Goal: Task Accomplishment & Management: Manage account settings

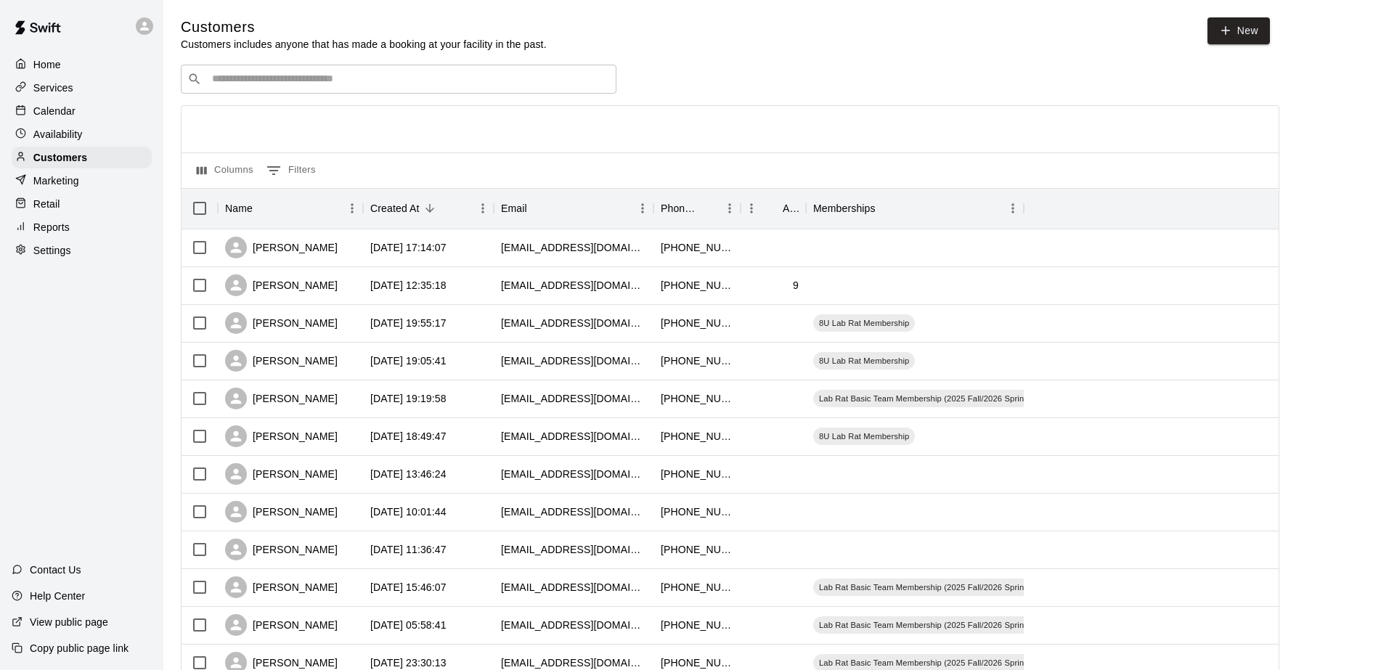
click at [259, 60] on div "Customers Customers includes anyone that has made a booking at your facility in…" at bounding box center [768, 615] width 1175 height 1196
click at [264, 92] on div "​ ​" at bounding box center [399, 79] width 436 height 29
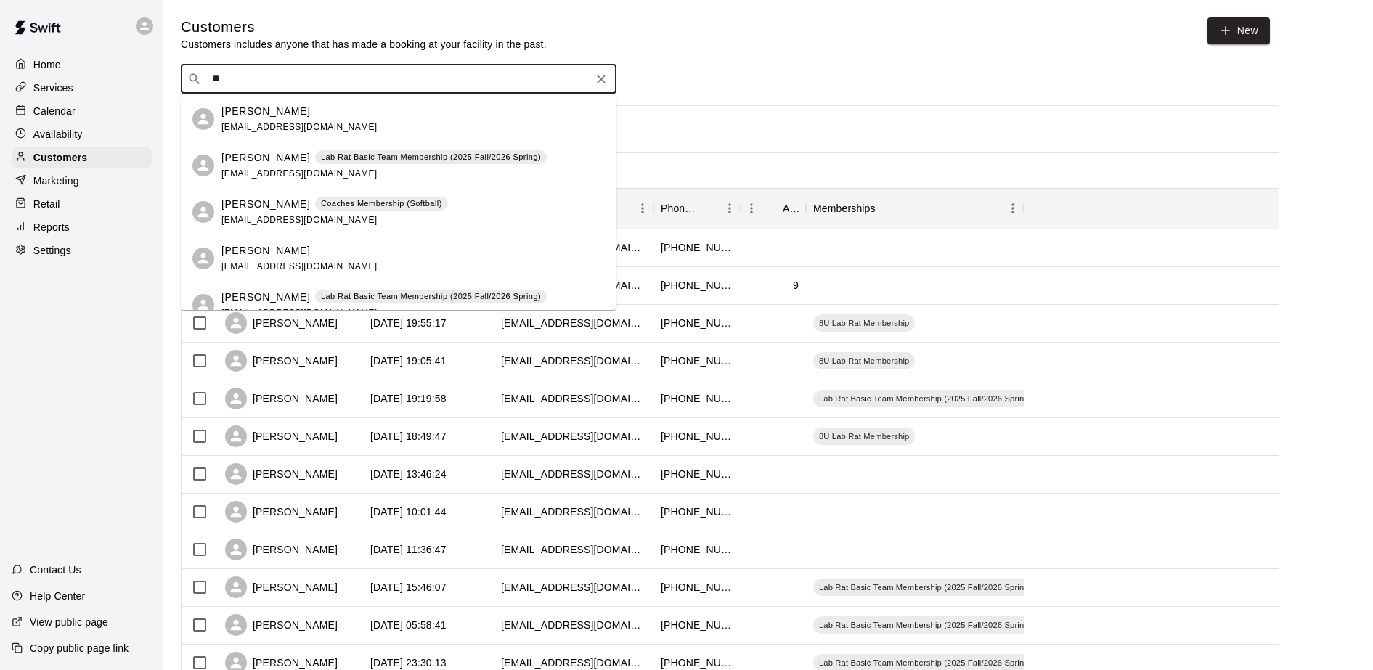
type input "*"
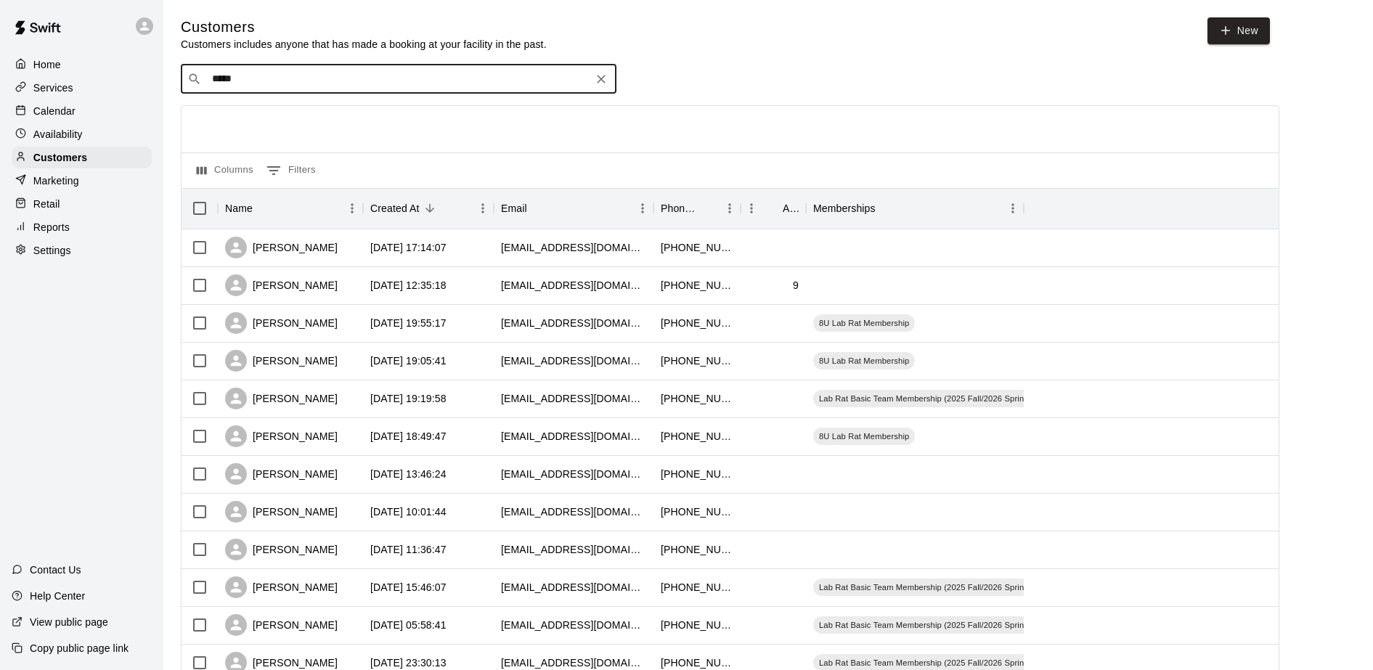
click at [250, 74] on input "*****" at bounding box center [398, 79] width 381 height 15
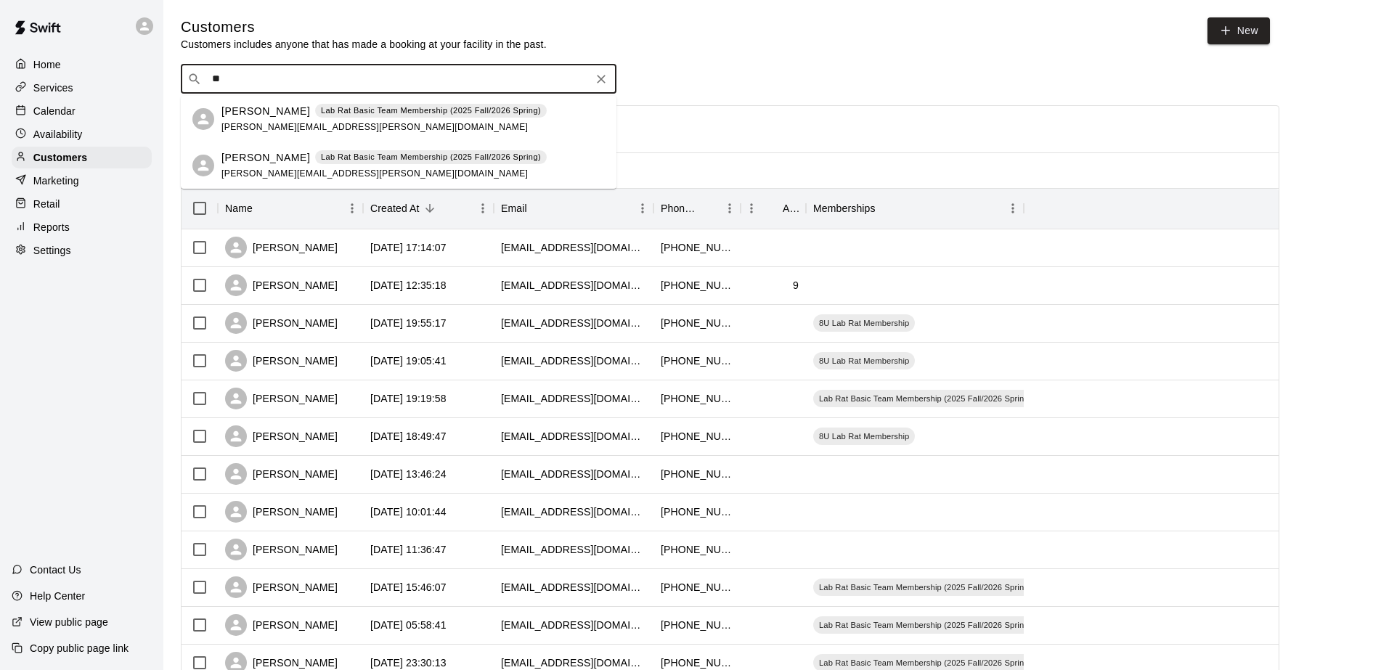
type input "*"
type input "****"
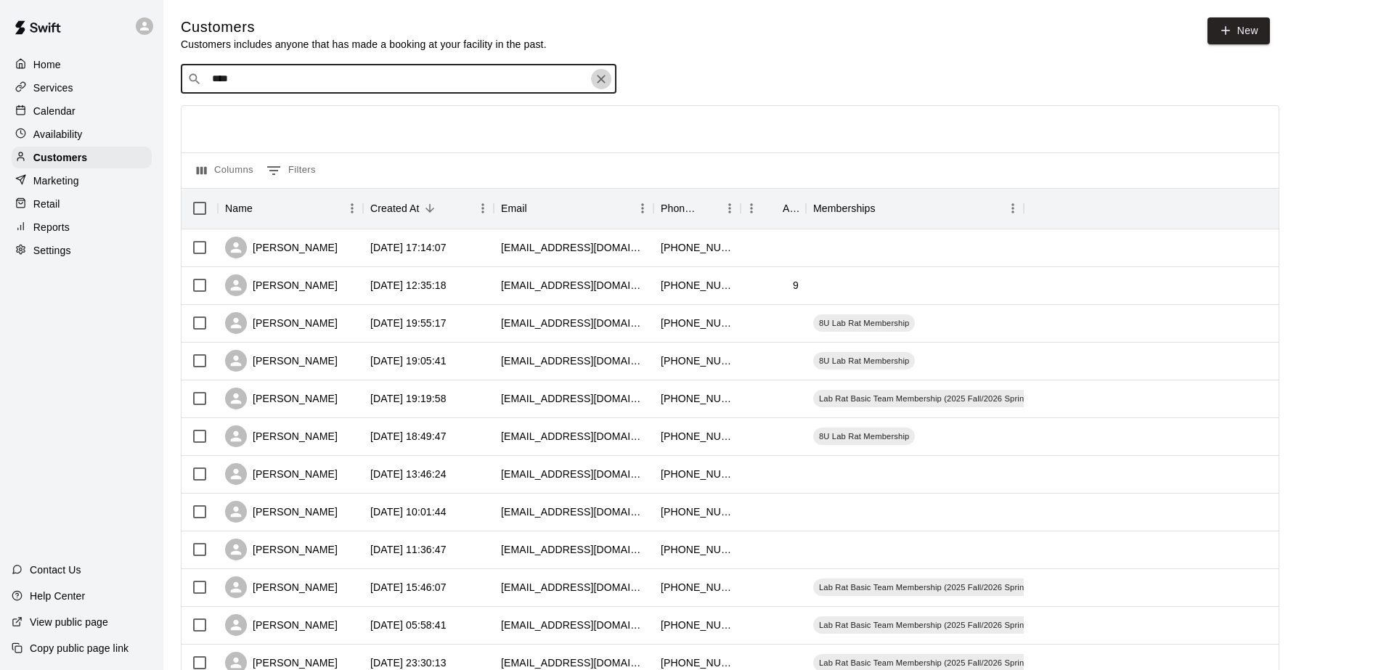
click at [598, 82] on icon "Clear" at bounding box center [601, 79] width 15 height 15
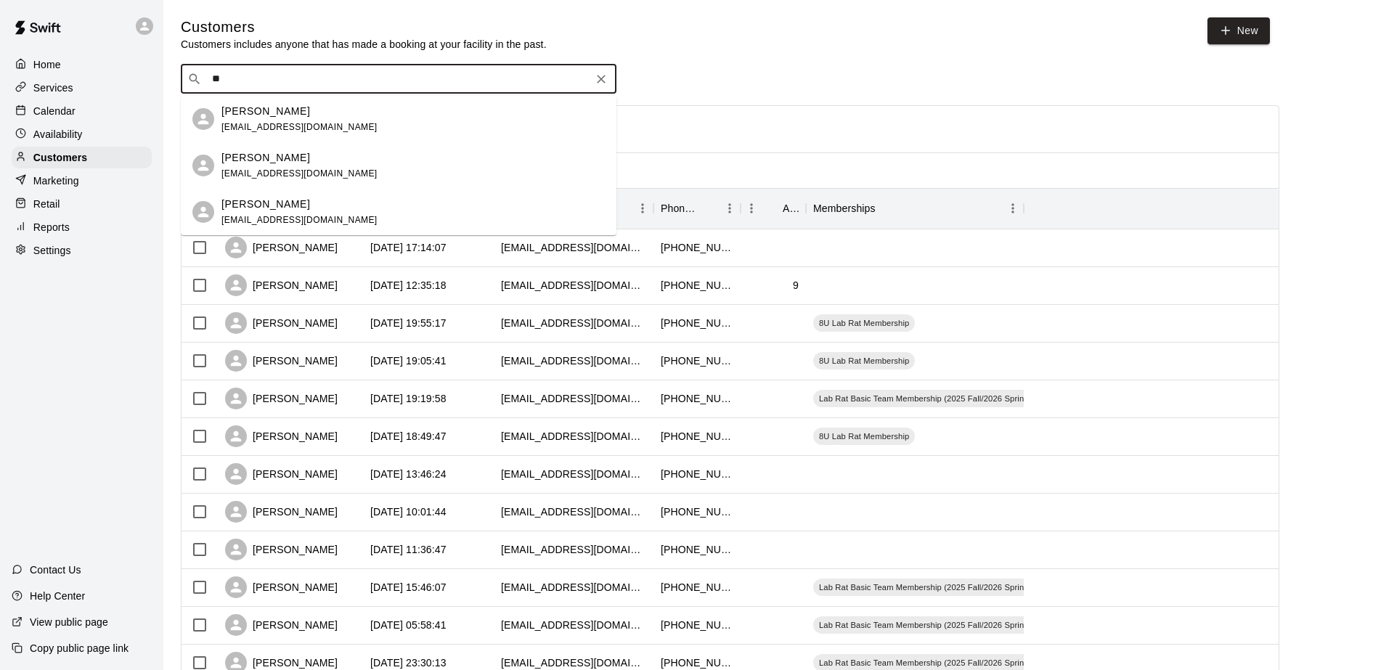
type input "*"
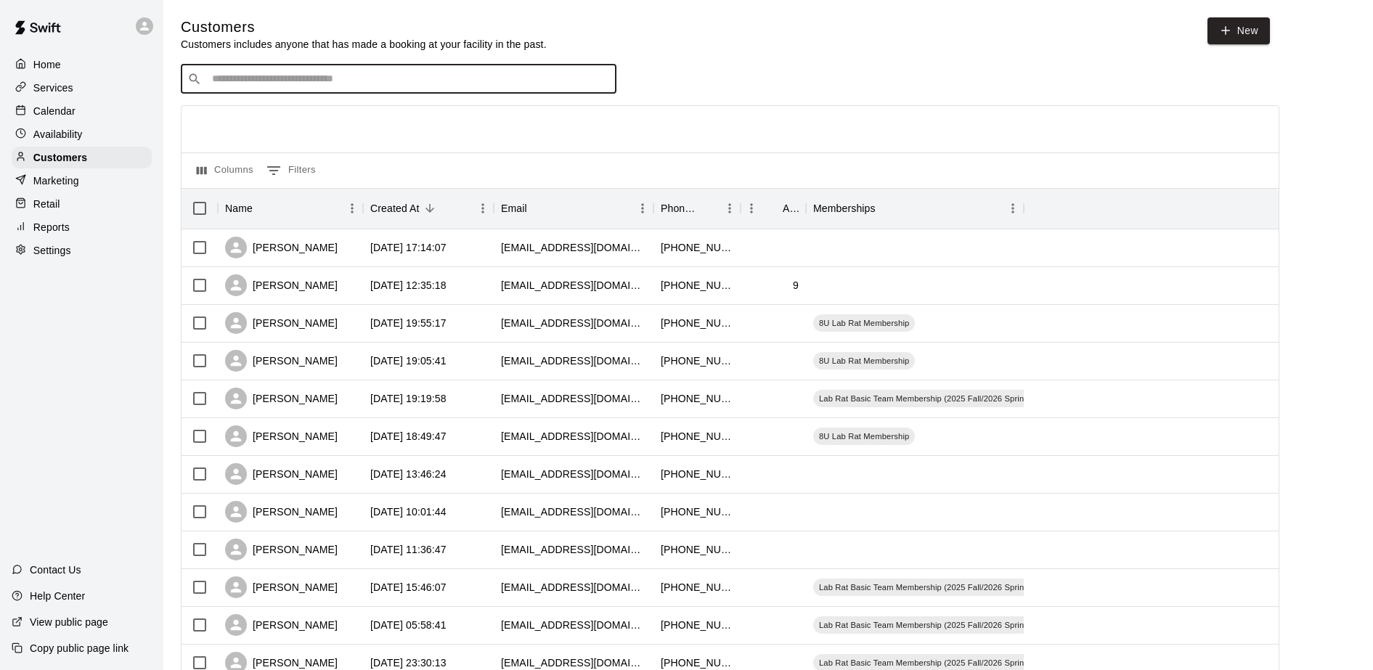
click at [235, 81] on input "Search customers by name or email" at bounding box center [409, 79] width 402 height 15
type input "******"
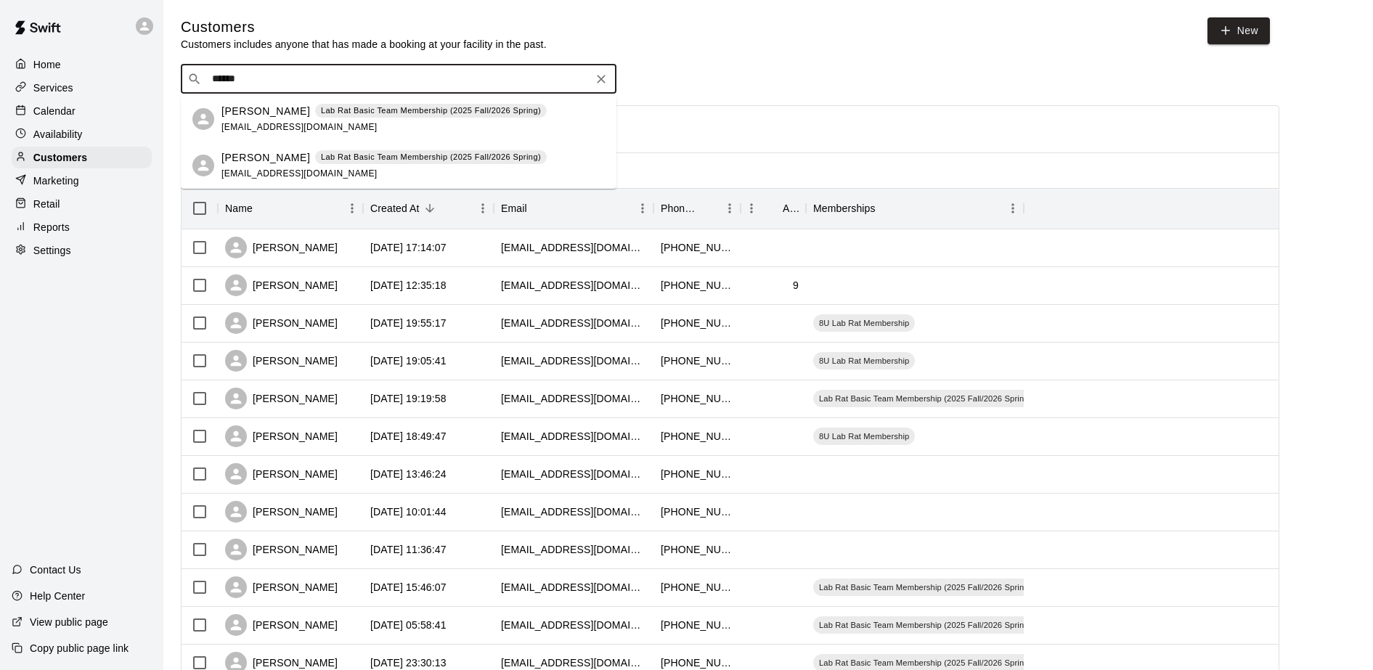
click at [411, 150] on div "Lab Rat Basic Team Membership (2025 Fall/2026 Spring)" at bounding box center [431, 157] width 232 height 15
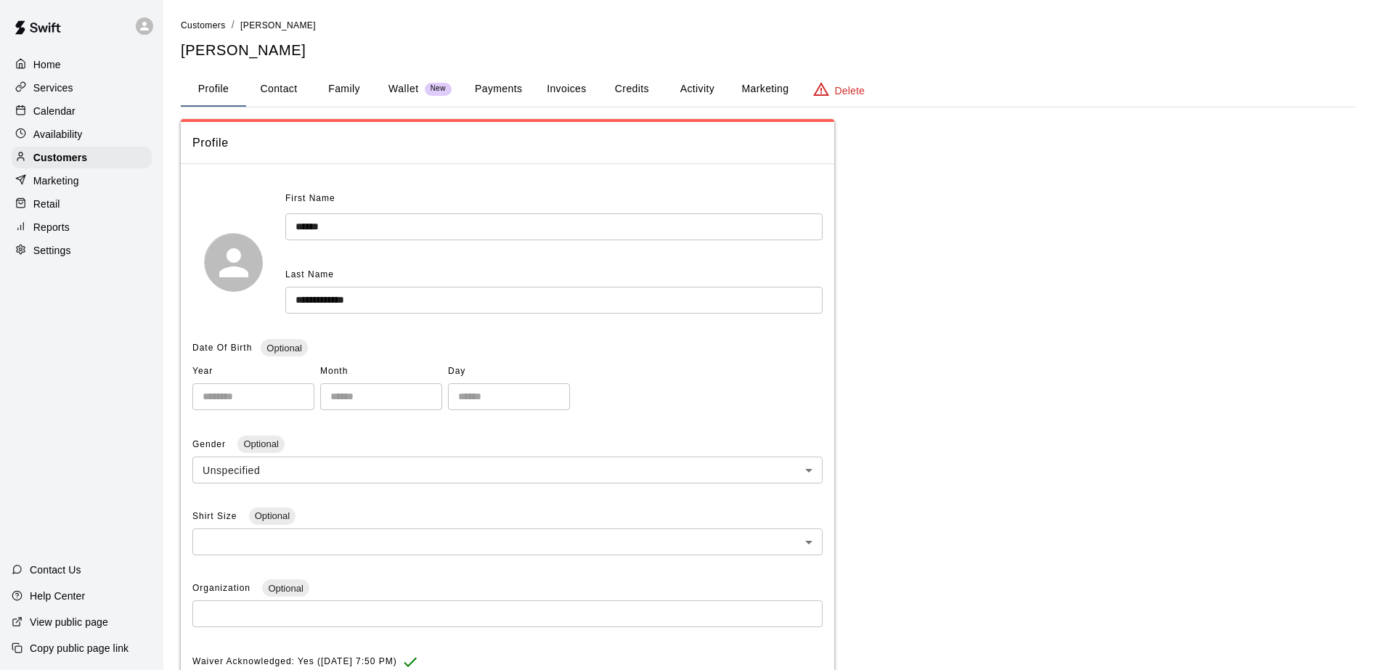
click at [636, 86] on button "Credits" at bounding box center [631, 89] width 65 height 35
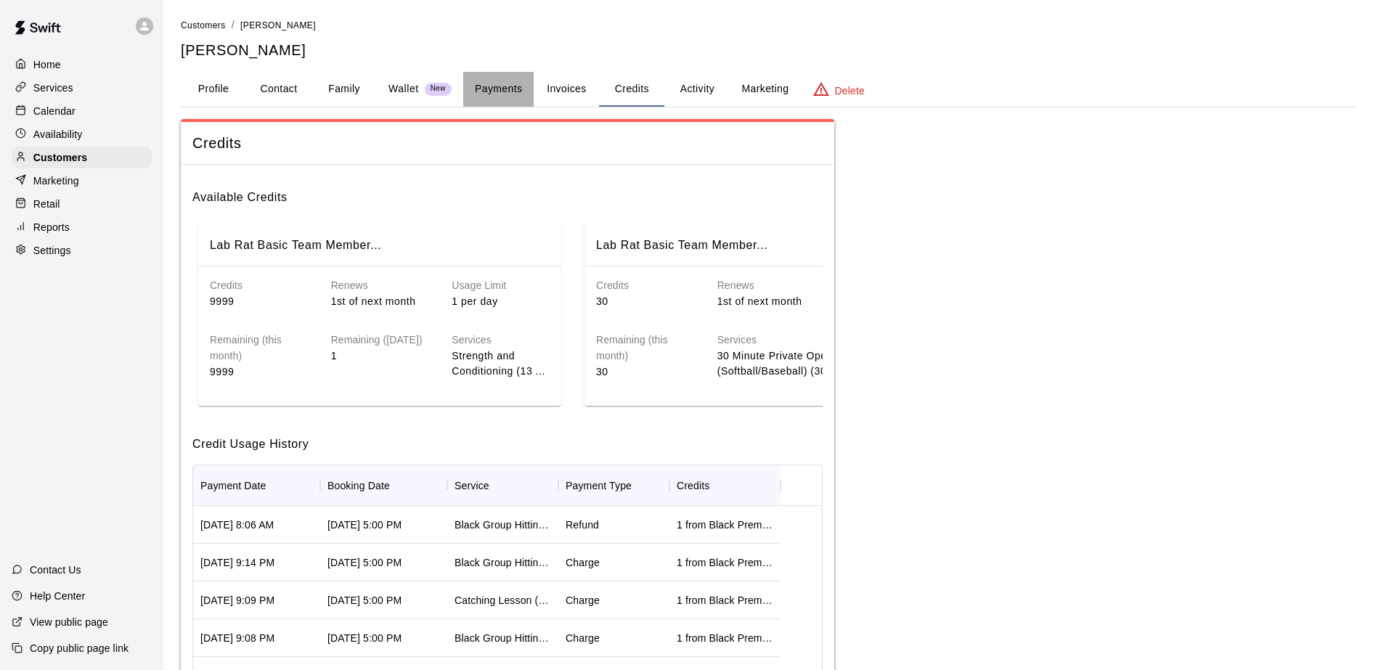
click at [500, 89] on button "Payments" at bounding box center [498, 89] width 70 height 35
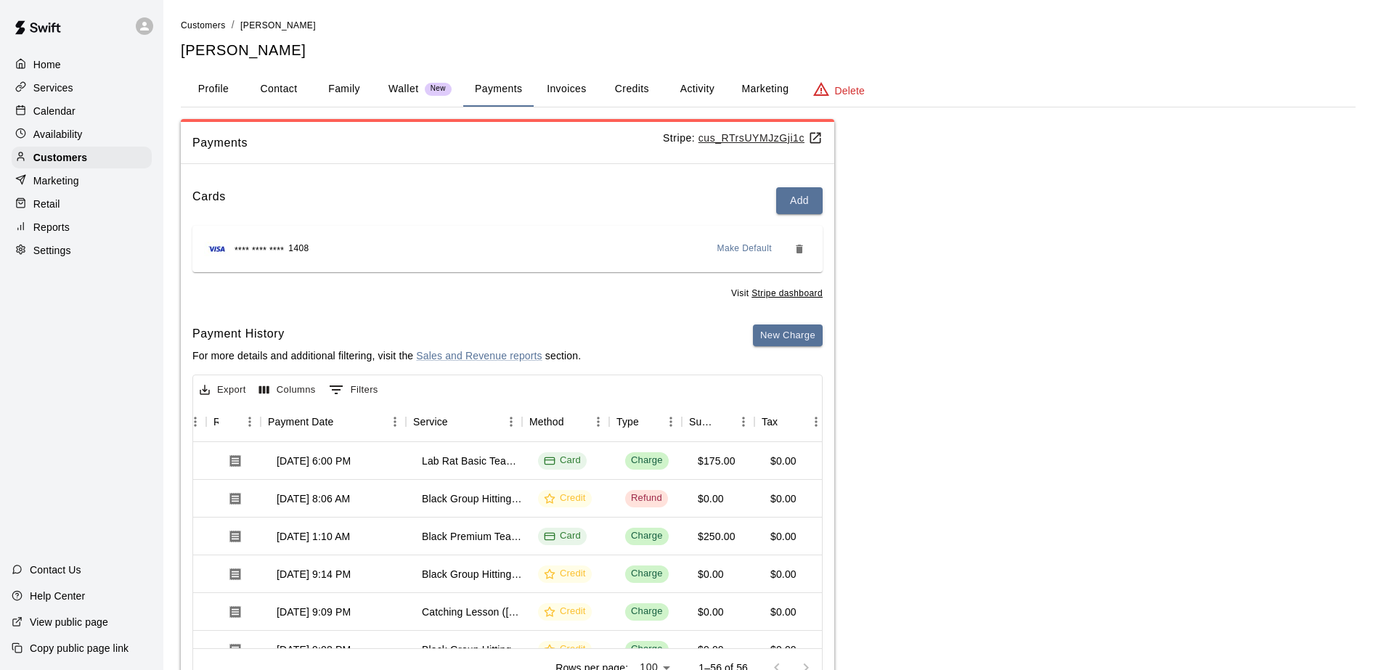
scroll to position [0, 145]
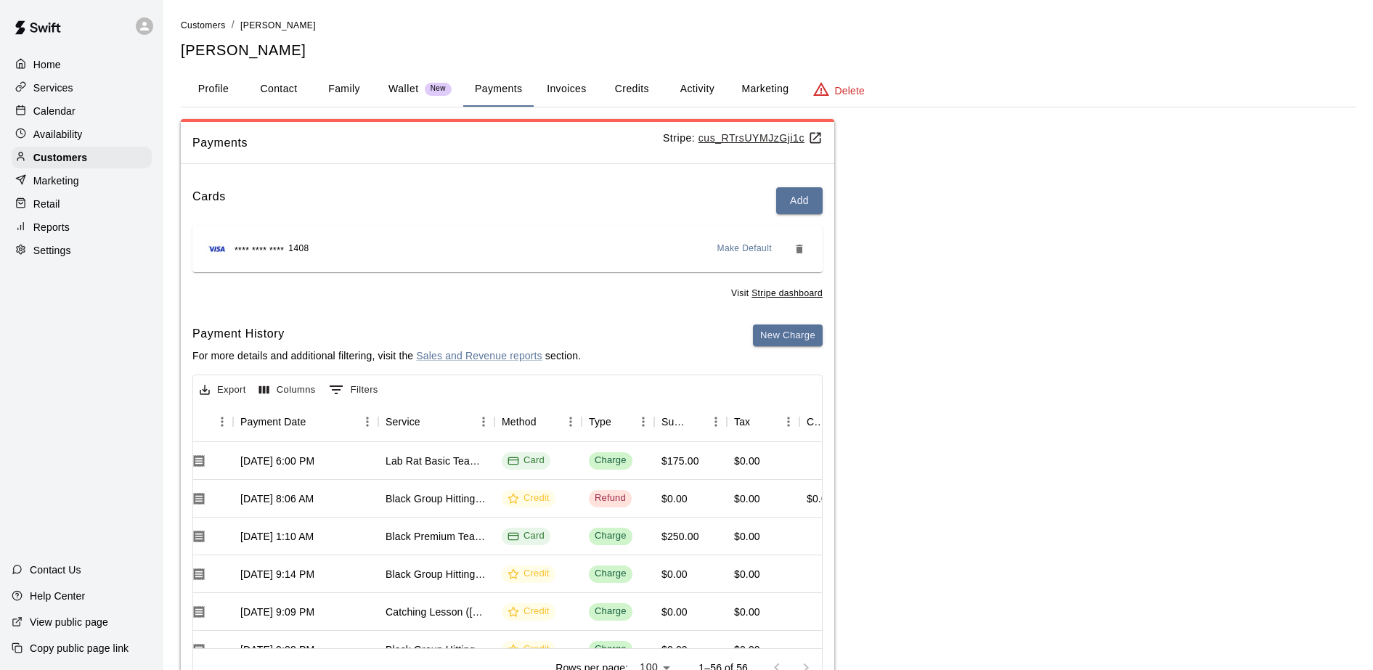
click at [634, 87] on button "Credits" at bounding box center [631, 89] width 65 height 35
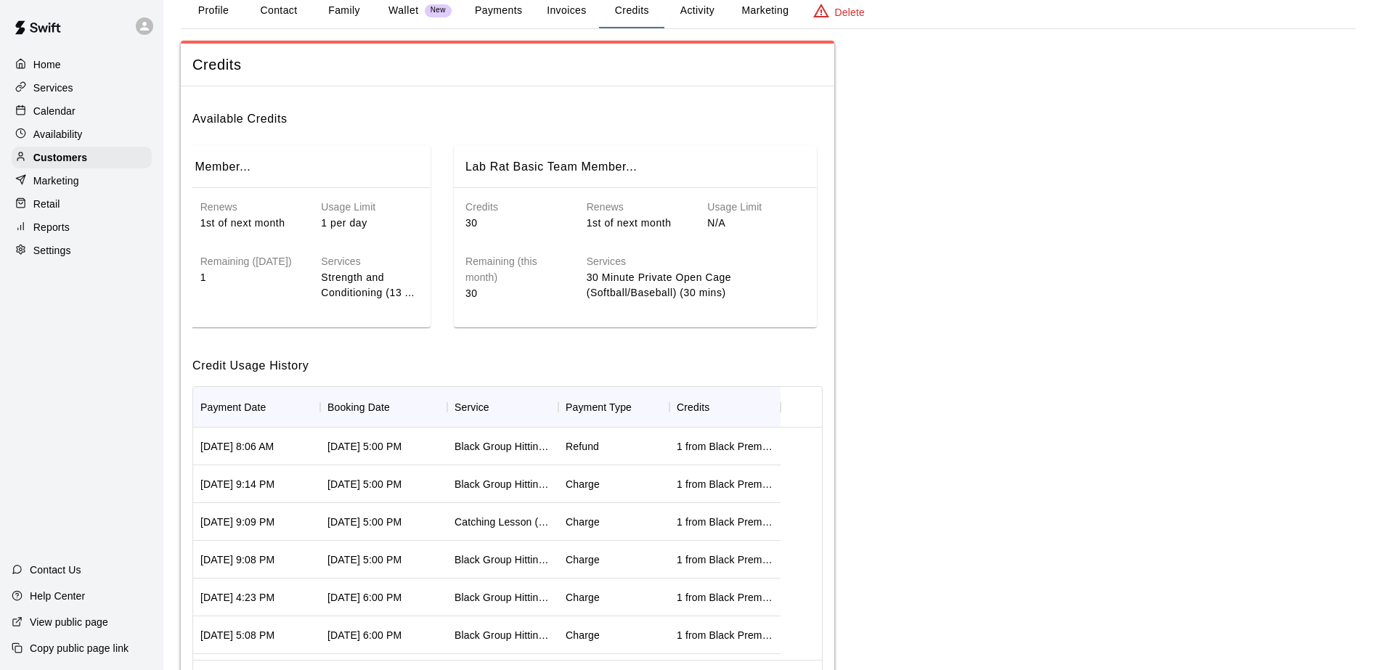
scroll to position [0, 0]
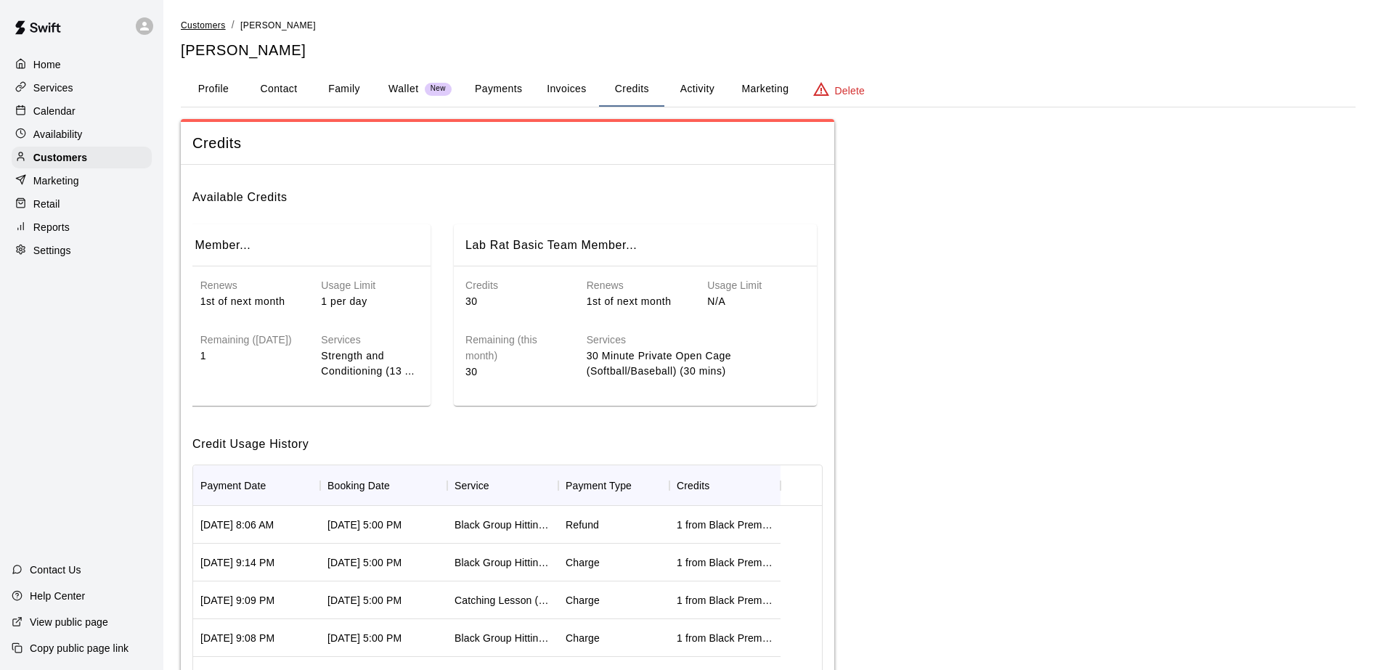
click at [194, 25] on span "Customers" at bounding box center [203, 25] width 45 height 10
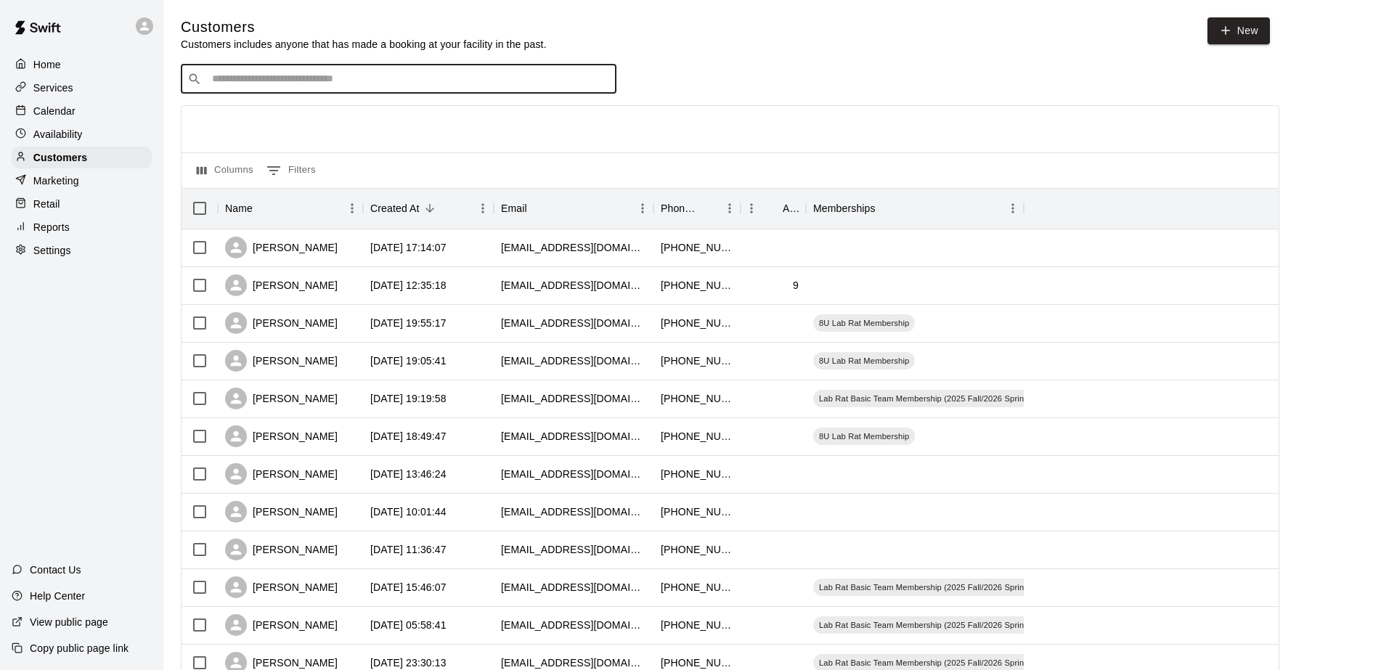
click at [251, 86] on input "Search customers by name or email" at bounding box center [409, 79] width 402 height 15
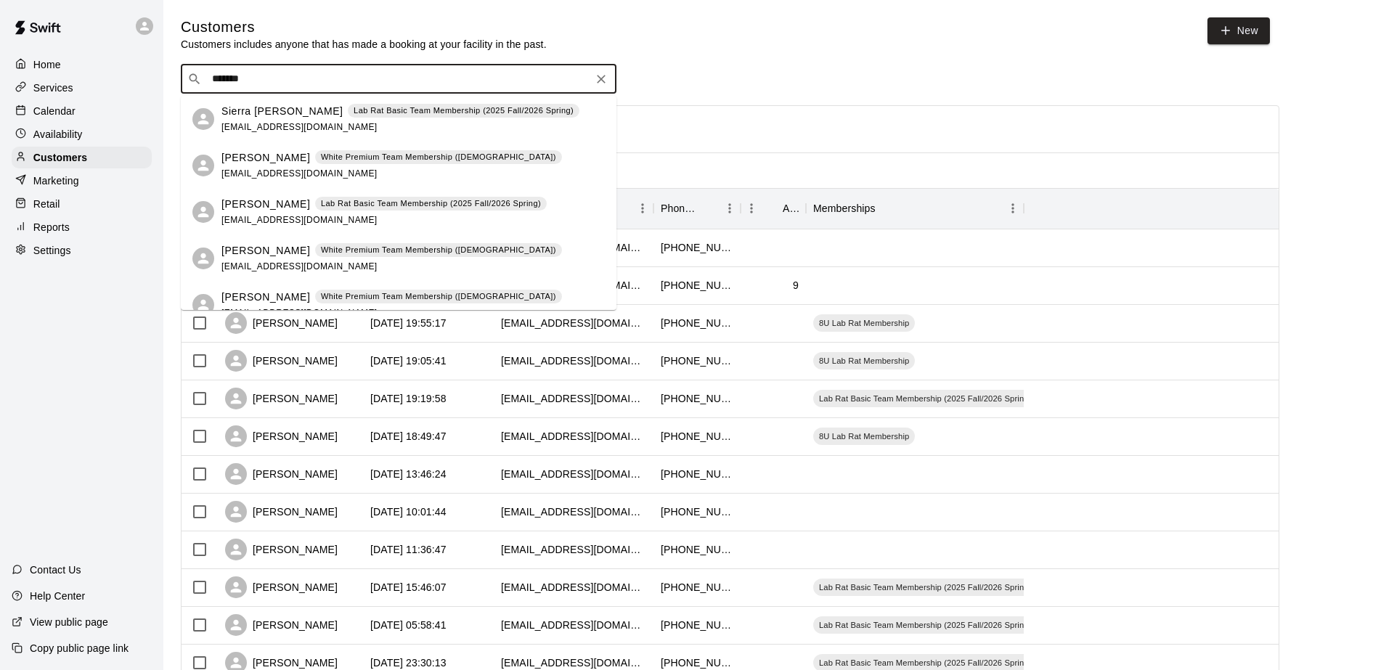
type input "********"
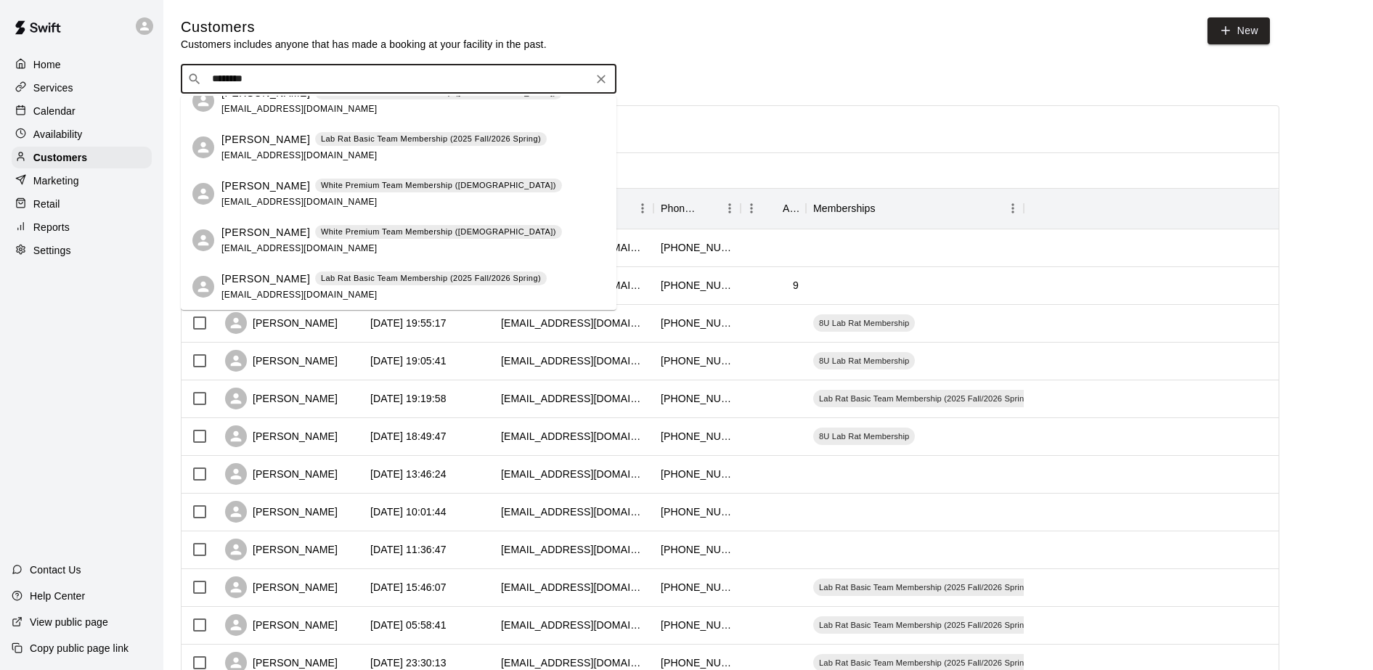
click at [373, 272] on p "Lab Rat Basic Team Membership (2025 Fall/2026 Spring)" at bounding box center [431, 278] width 220 height 12
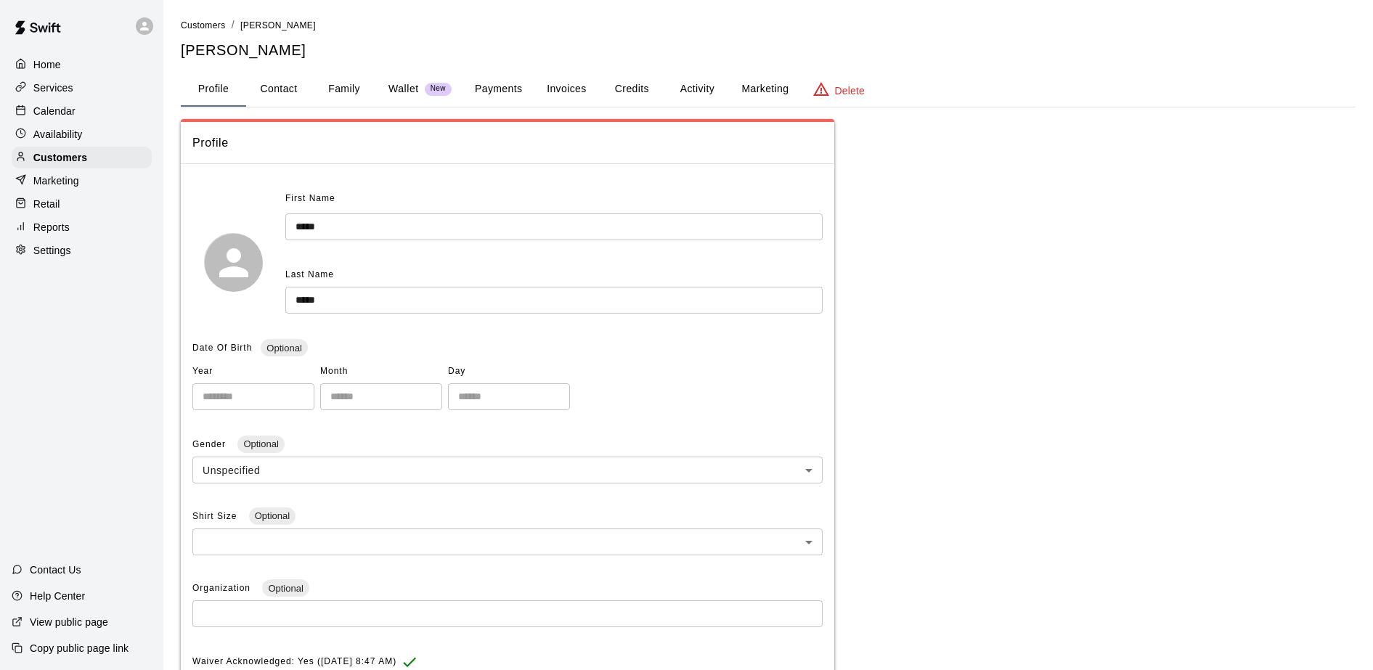
click at [644, 84] on button "Credits" at bounding box center [631, 89] width 65 height 35
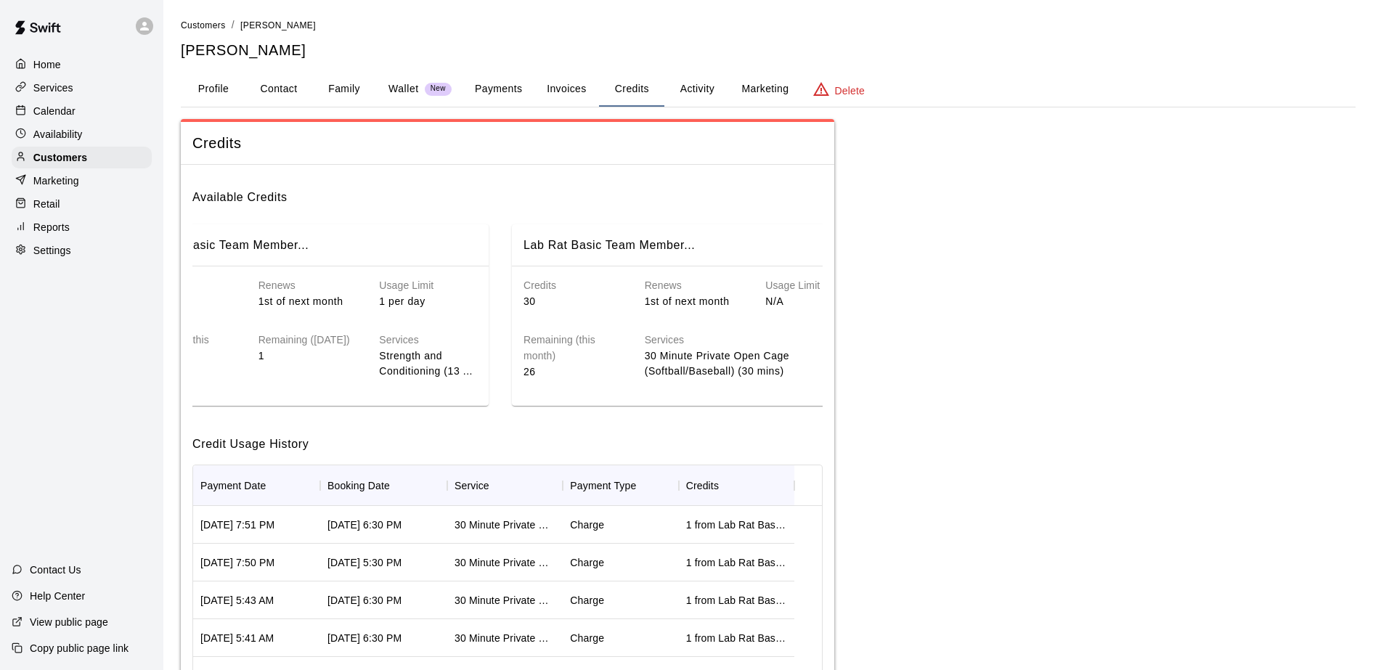
scroll to position [0, 109]
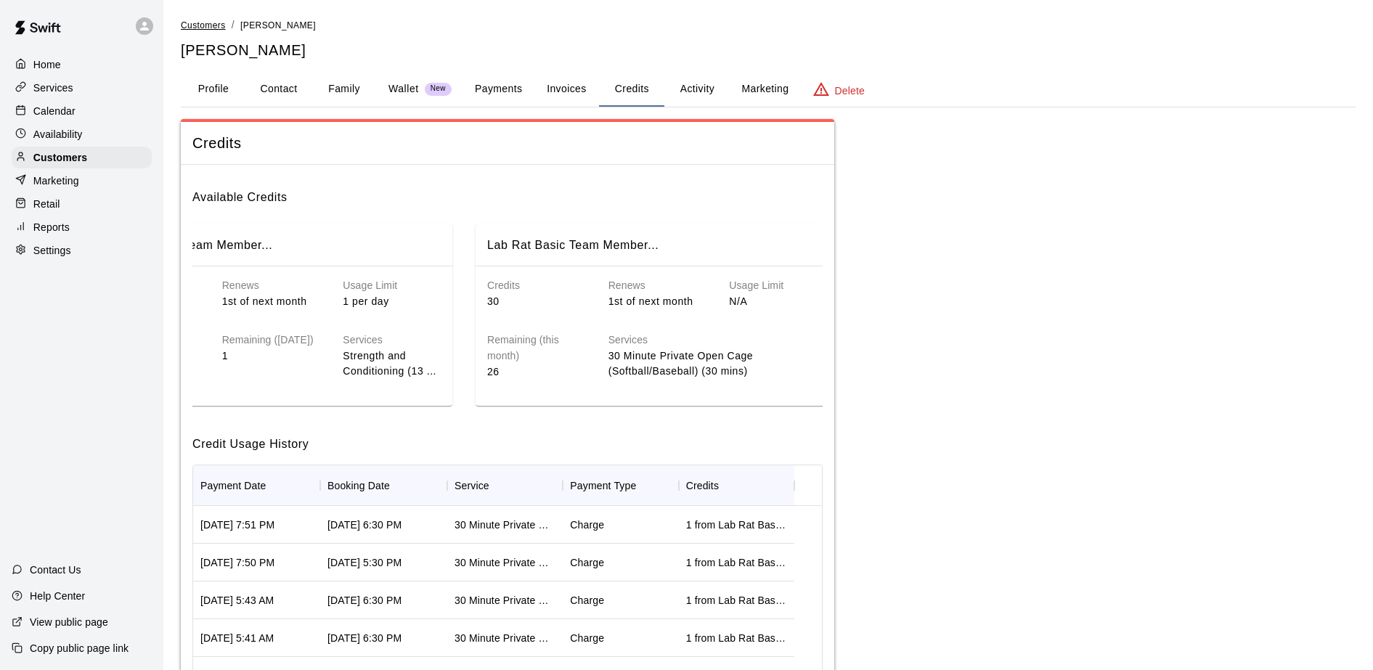
click at [187, 28] on span "Customers" at bounding box center [203, 25] width 45 height 10
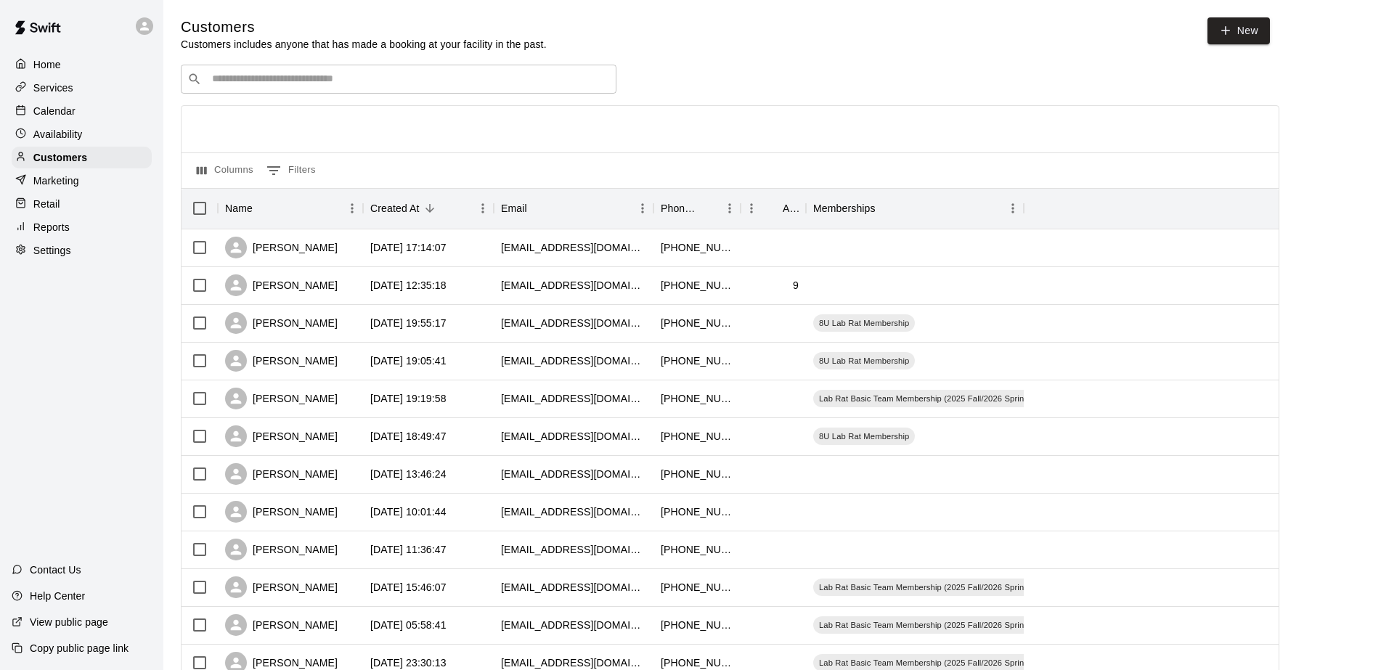
click at [272, 82] on input "Search customers by name or email" at bounding box center [409, 79] width 402 height 15
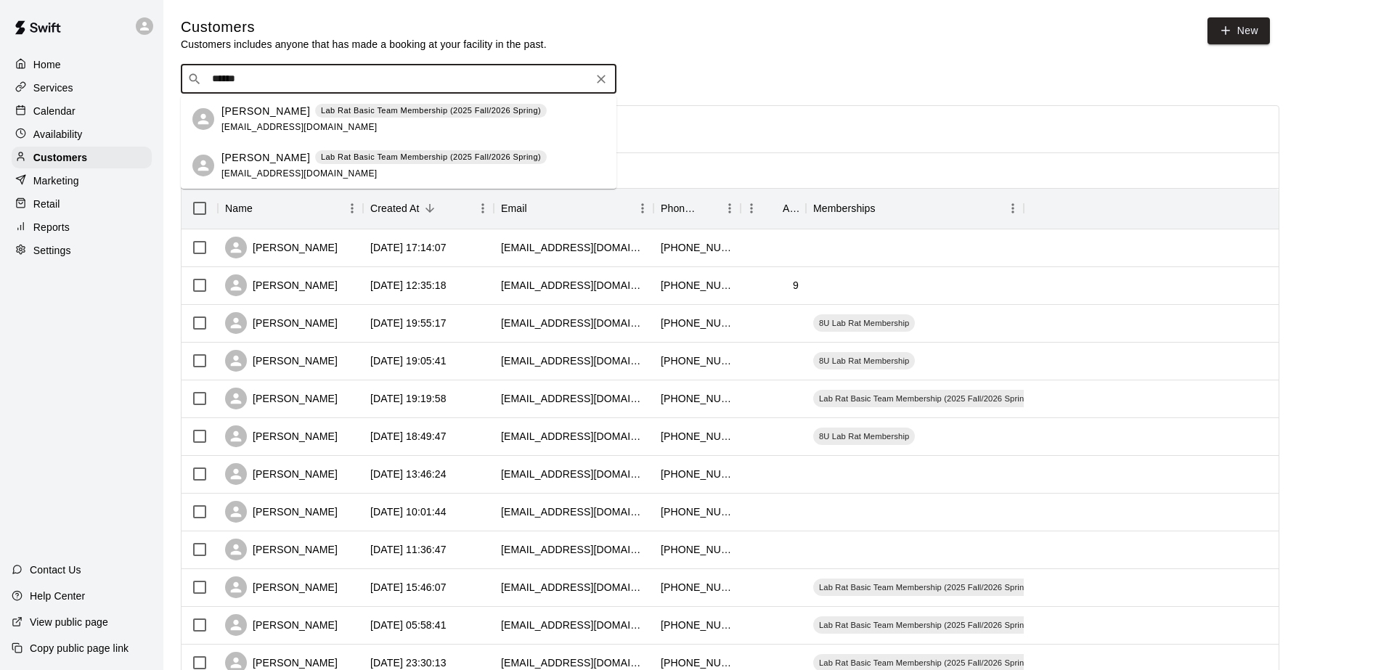
type input "*******"
click at [430, 152] on p "Lab Rat Basic Team Membership (2025 Fall/2026 Spring)" at bounding box center [431, 157] width 220 height 12
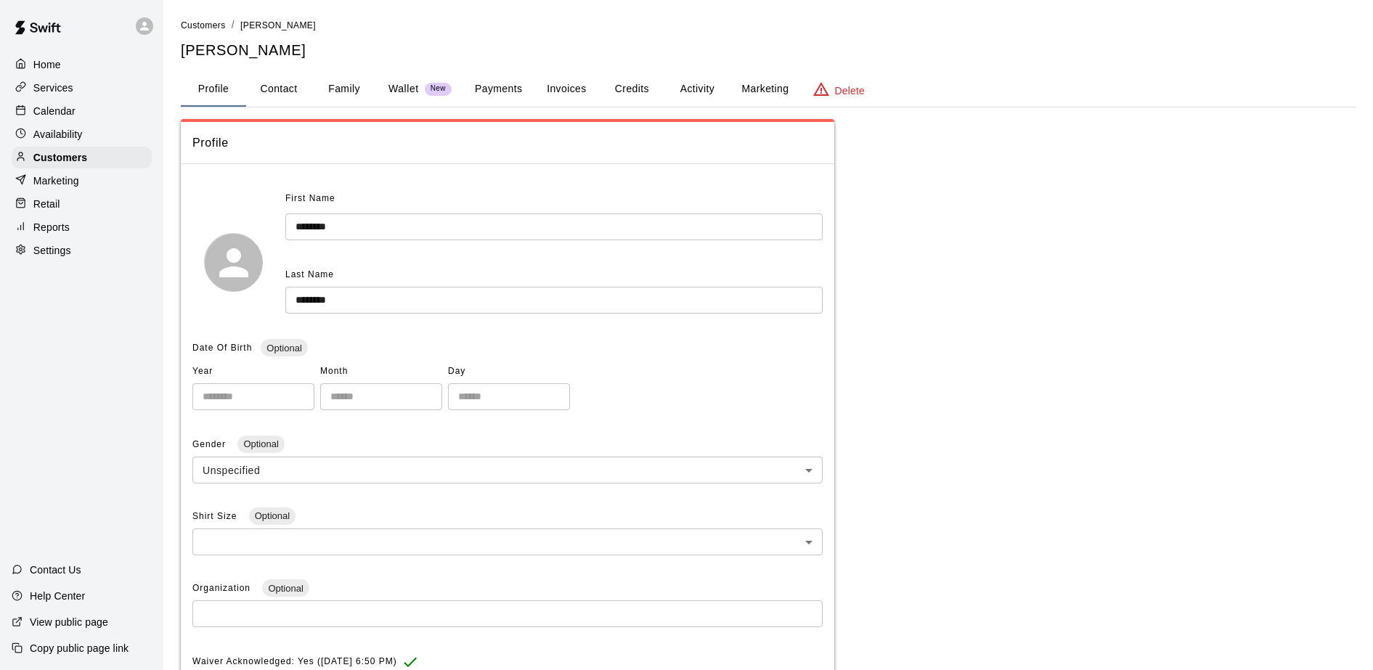
click at [503, 89] on button "Payments" at bounding box center [498, 89] width 70 height 35
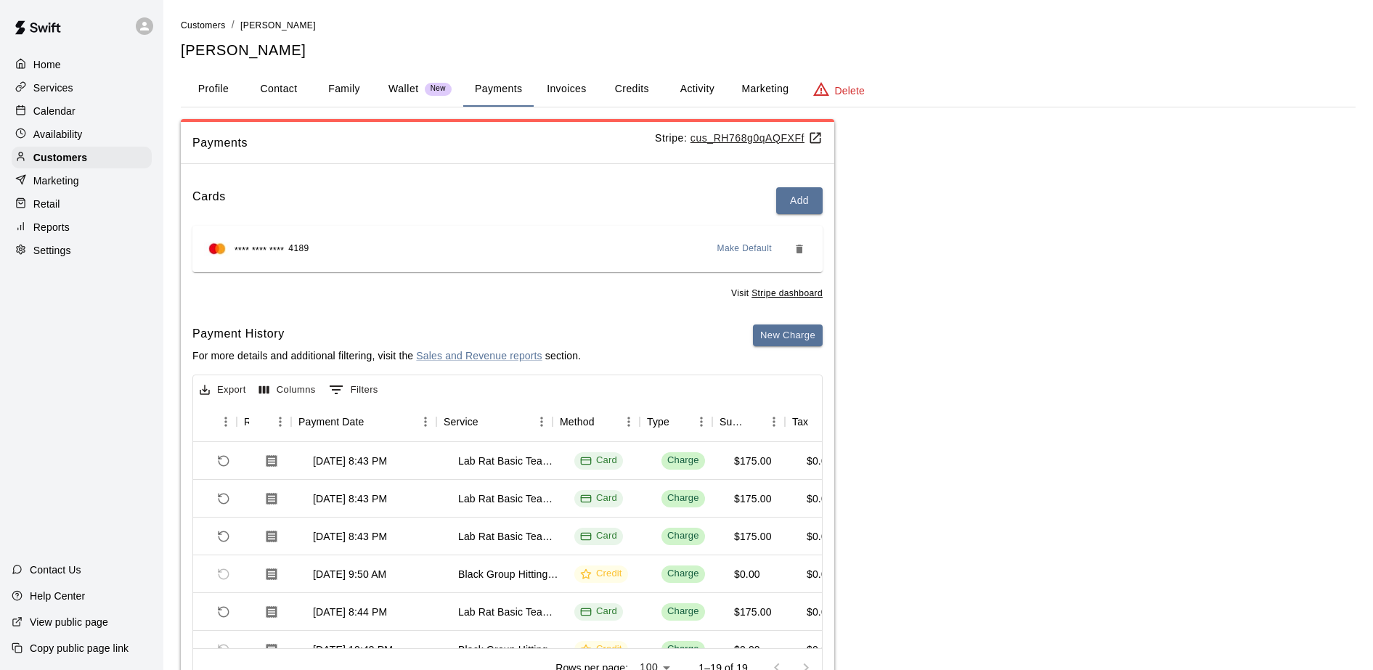
scroll to position [0, 109]
